Goal: Information Seeking & Learning: Learn about a topic

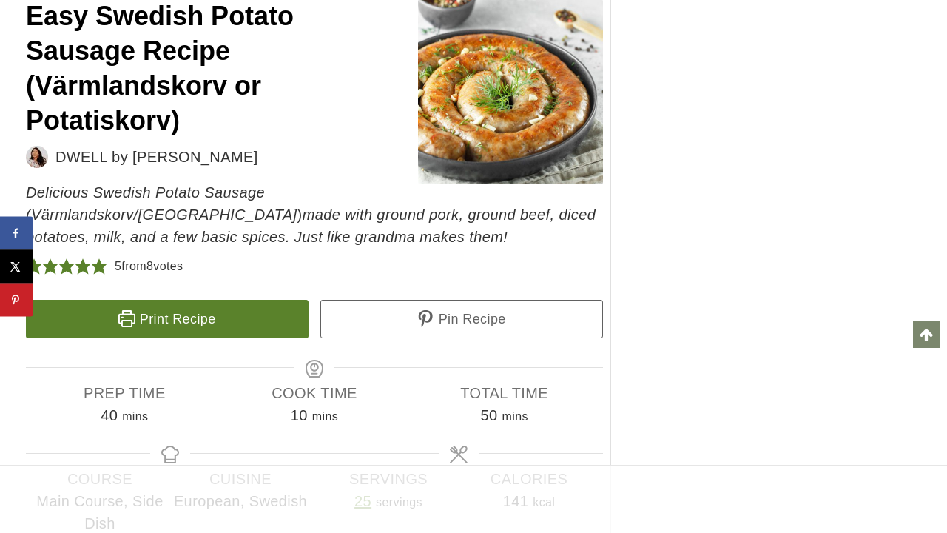
scroll to position [10938, 0]
